Goal: Information Seeking & Learning: Learn about a topic

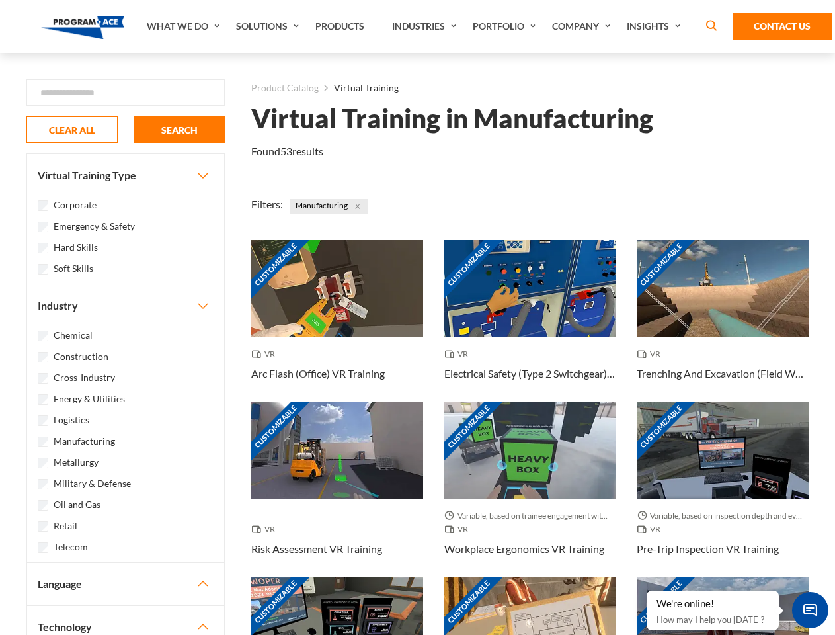
click at [184, 26] on link "What We Do" at bounding box center [184, 26] width 89 height 53
click at [269, 26] on link "Solutions" at bounding box center [268, 26] width 79 height 53
click at [426, 26] on link "Industries" at bounding box center [426, 26] width 81 height 53
click at [584, 26] on link "Company" at bounding box center [583, 26] width 75 height 53
click at [656, 26] on link "Insights" at bounding box center [655, 26] width 70 height 53
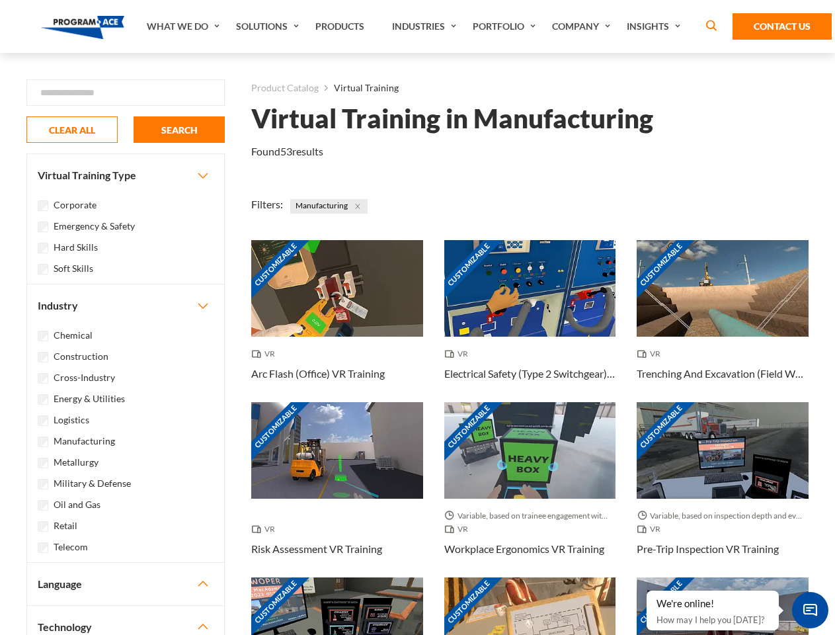
click at [0, 0] on div "Blog White Papers News" at bounding box center [0, 0] width 0 height 0
click at [0, 0] on strong "How Virtual Learning Can Enhance Workforce Productivity: A Guide for L&D Manage…" at bounding box center [0, 0] width 0 height 0
click at [810, 610] on span "Minimize live chat window" at bounding box center [810, 610] width 48 height 48
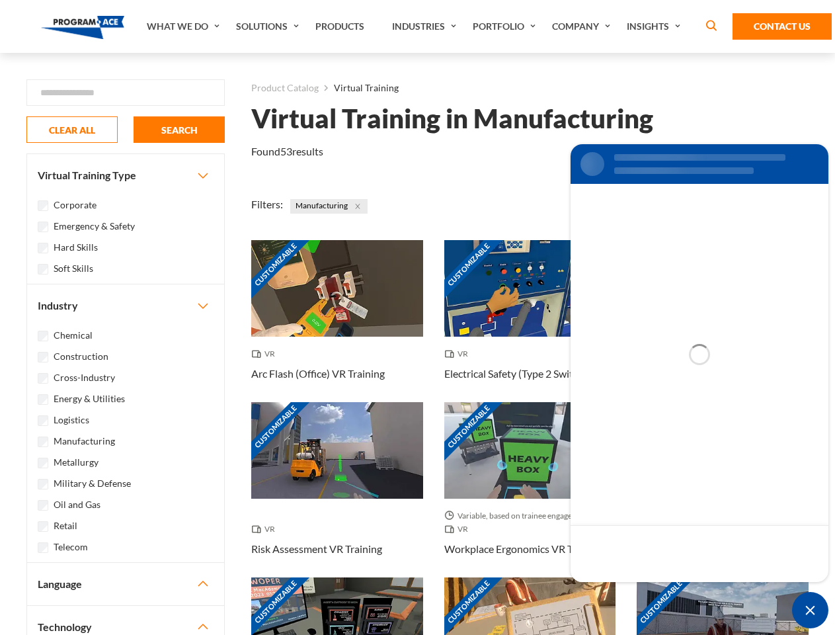
click at [647, 591] on div "Customizable" at bounding box center [723, 625] width 172 height 97
